Goal: Task Accomplishment & Management: Manage account settings

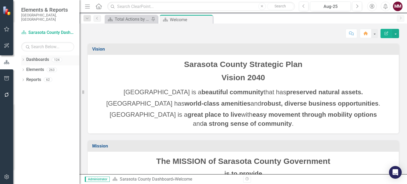
click at [22, 58] on div "Dropdown" at bounding box center [23, 60] width 4 height 4
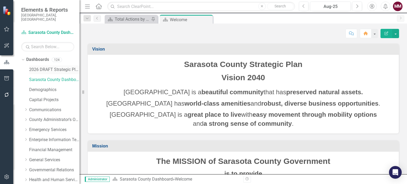
click at [42, 67] on link "2026 DRAFT Strategic Plan" at bounding box center [54, 70] width 50 height 6
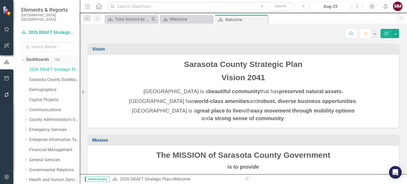
click at [25, 59] on div "Dropdown" at bounding box center [23, 60] width 4 height 3
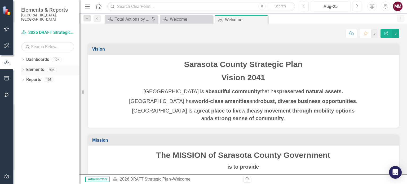
click at [23, 69] on icon "Dropdown" at bounding box center [23, 70] width 4 height 3
click at [39, 87] on link "Action Actions" at bounding box center [39, 90] width 21 height 6
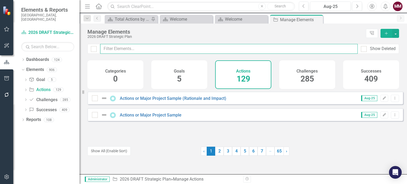
click at [173, 46] on input "text" at bounding box center [228, 49] width 257 height 10
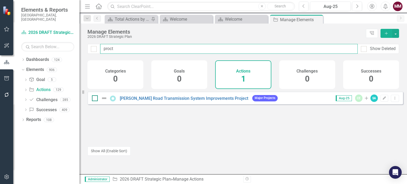
type input "proct"
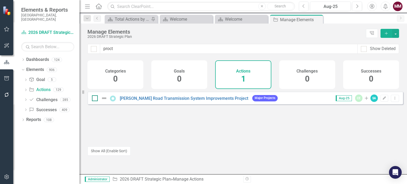
click at [97, 101] on div at bounding box center [95, 98] width 6 height 6
click at [95, 99] on input "checkbox" at bounding box center [93, 96] width 3 height 3
checkbox input "true"
click at [396, 36] on button "button" at bounding box center [395, 33] width 7 height 9
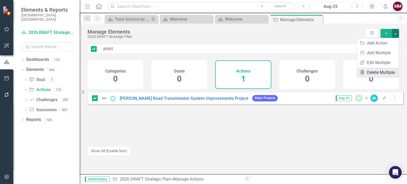
click at [379, 72] on link "Trash Delete Multiple" at bounding box center [378, 72] width 42 height 10
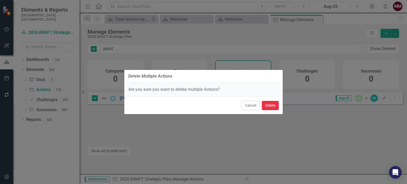
click at [273, 105] on button "Delete" at bounding box center [270, 105] width 17 height 9
checkbox input "false"
